Goal: Obtain resource: Download file/media

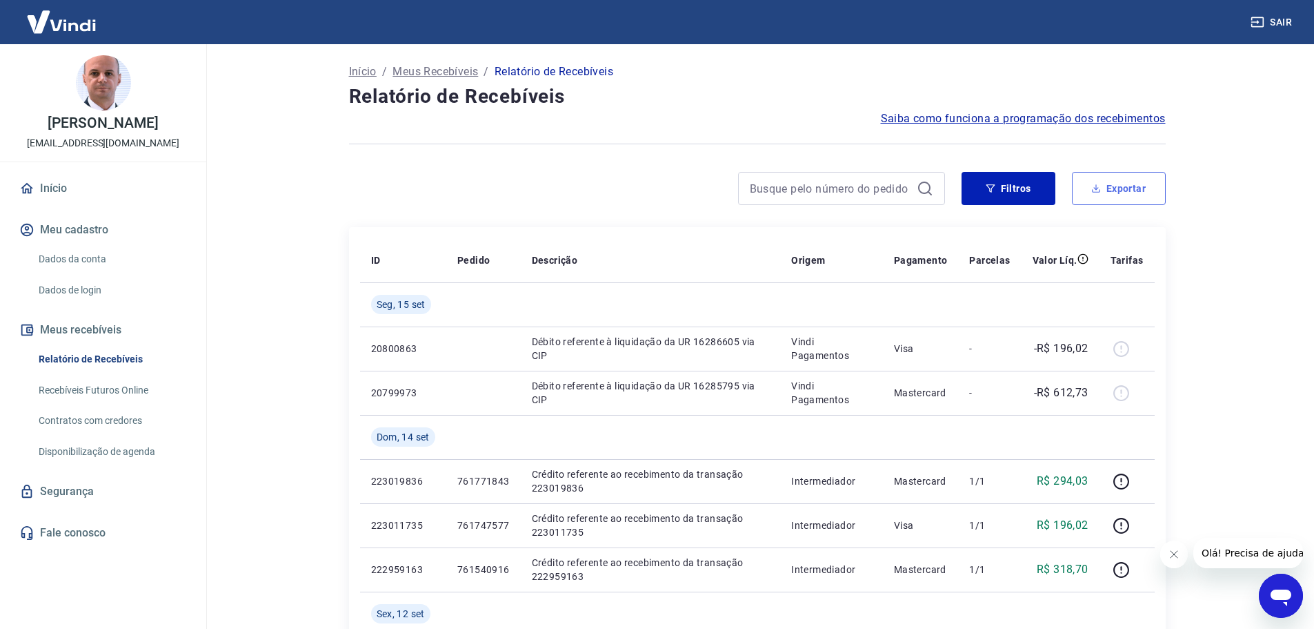
click at [1123, 189] on button "Exportar" at bounding box center [1119, 188] width 94 height 33
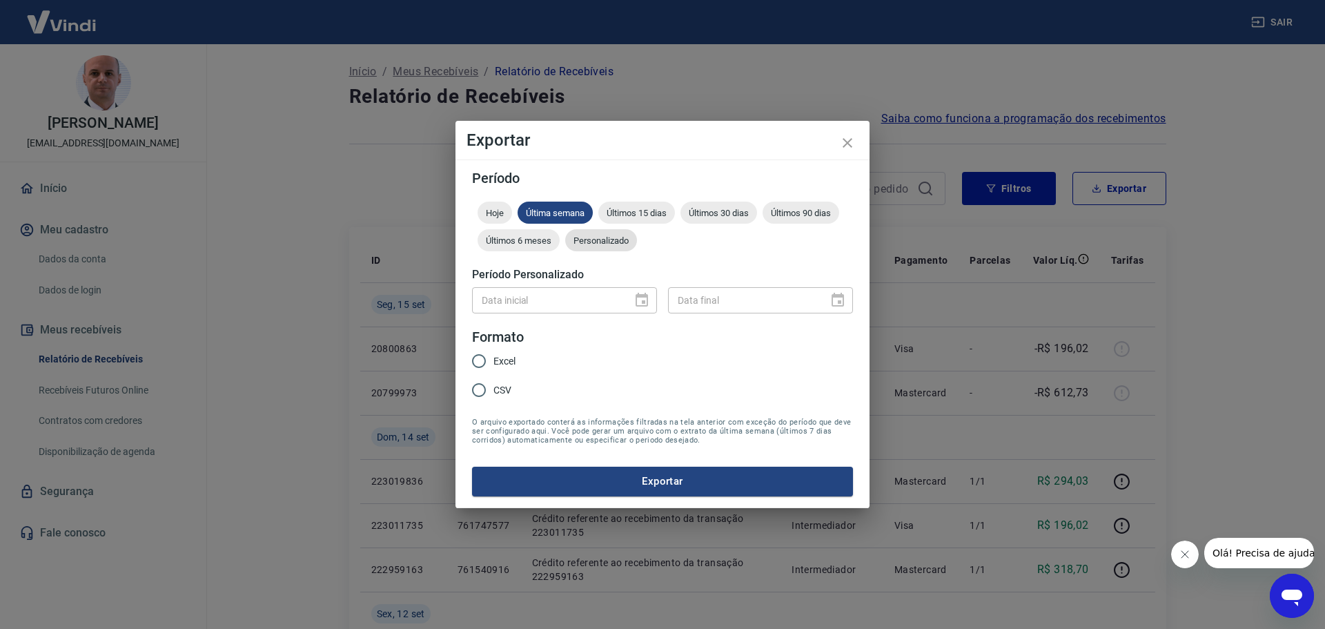
click at [620, 237] on span "Personalizado" at bounding box center [601, 240] width 72 height 10
click at [850, 141] on icon "close" at bounding box center [847, 143] width 10 height 10
